Goal: Task Accomplishment & Management: Manage account settings

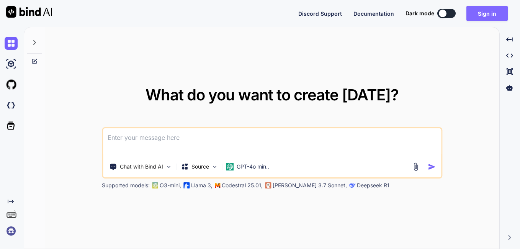
click at [480, 15] on button "Sign in" at bounding box center [487, 13] width 41 height 15
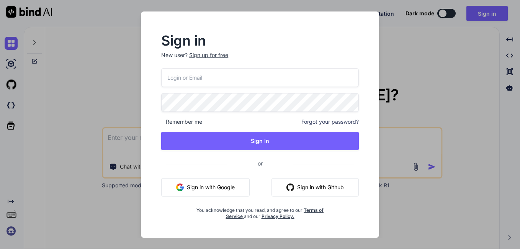
click at [206, 77] on input "email" at bounding box center [260, 77] width 198 height 19
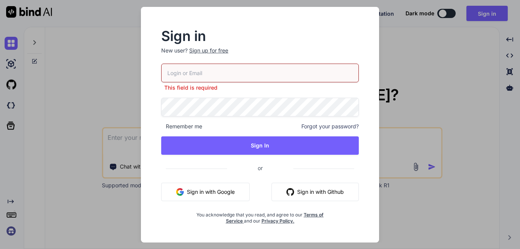
paste input "[PERSON_NAME][EMAIL_ADDRESS][DOMAIN_NAME]"
type input "[PERSON_NAME][EMAIL_ADDRESS][DOMAIN_NAME]"
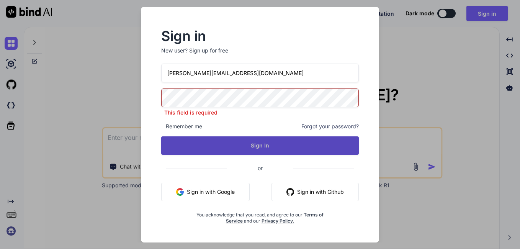
click at [245, 138] on button "Sign In" at bounding box center [260, 145] width 198 height 18
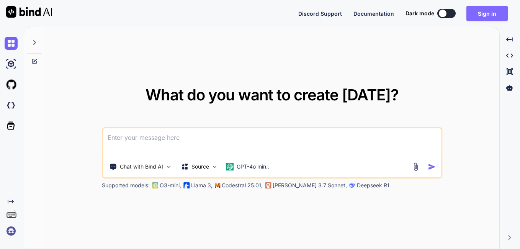
click at [480, 6] on button "Sign in" at bounding box center [487, 13] width 41 height 15
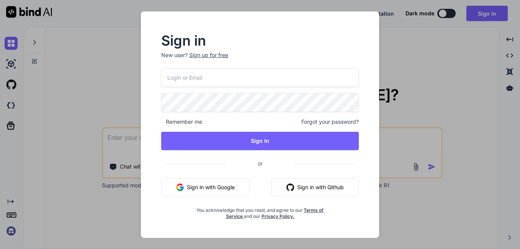
click at [189, 74] on input "email" at bounding box center [260, 77] width 198 height 19
type input "[PERSON_NAME][EMAIL_ADDRESS][DOMAIN_NAME]"
click at [350, 98] on span at bounding box center [354, 100] width 9 height 15
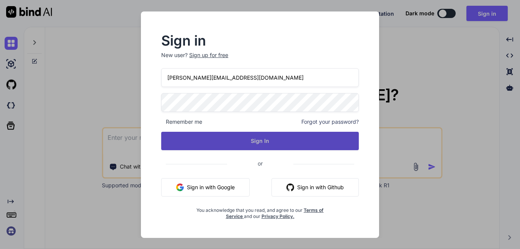
click at [233, 141] on button "Sign In" at bounding box center [260, 141] width 198 height 18
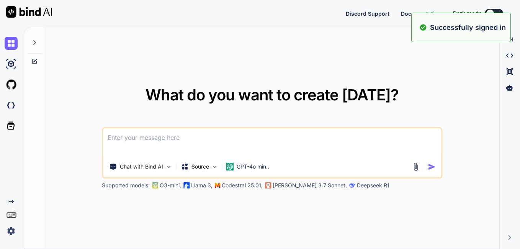
type textarea "x"
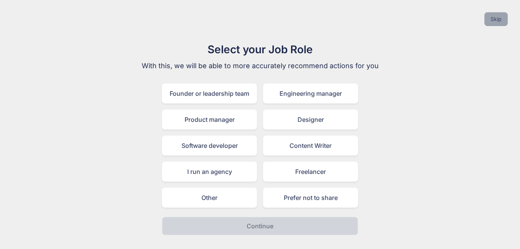
click at [493, 24] on button "Skip" at bounding box center [496, 19] width 23 height 14
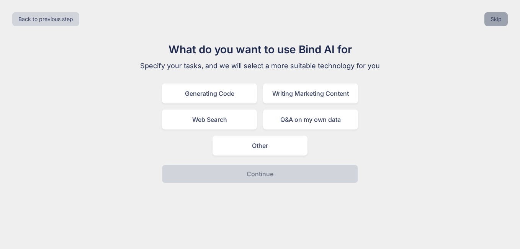
click at [493, 24] on button "Skip" at bounding box center [496, 19] width 23 height 14
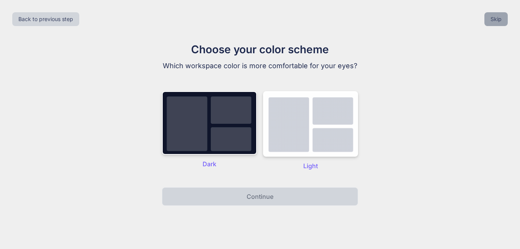
click at [493, 24] on button "Skip" at bounding box center [496, 19] width 23 height 14
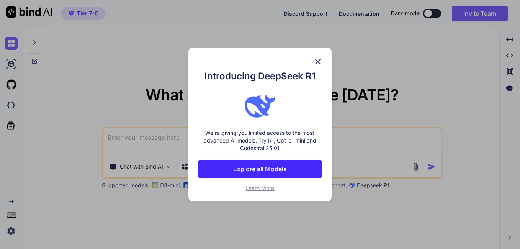
click at [317, 59] on img at bounding box center [317, 61] width 9 height 9
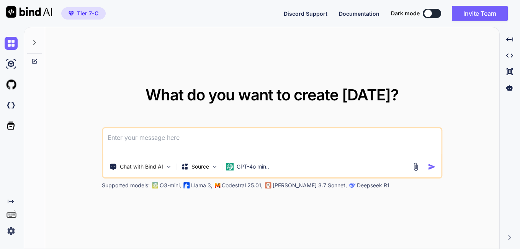
click at [84, 9] on button "Tier 7-C" at bounding box center [83, 13] width 44 height 12
click at [84, 13] on span "Tier 7-C" at bounding box center [87, 14] width 21 height 8
click at [177, 135] on textarea at bounding box center [272, 142] width 338 height 28
click at [117, 132] on textarea at bounding box center [272, 142] width 338 height 28
